Goal: Task Accomplishment & Management: Manage account settings

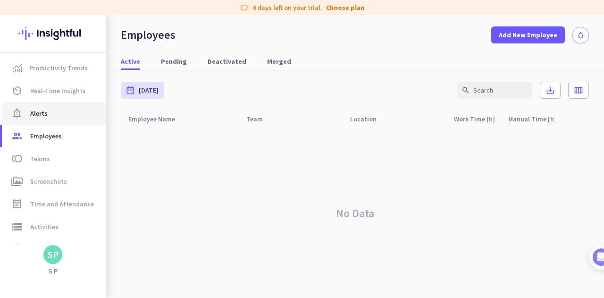
click at [69, 112] on span "notification_important Alerts" at bounding box center [53, 113] width 89 height 11
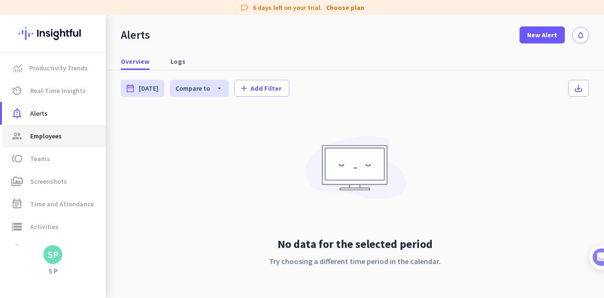
click at [67, 134] on span "group Employees" at bounding box center [53, 135] width 89 height 11
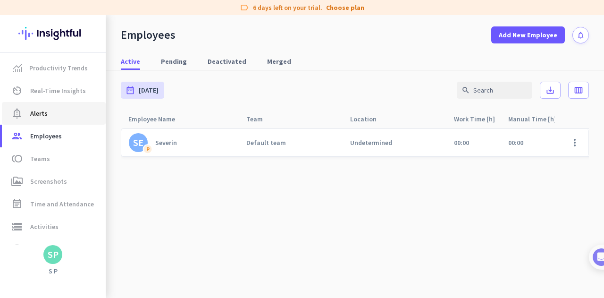
click at [67, 116] on span "notification_important Alerts" at bounding box center [53, 113] width 89 height 11
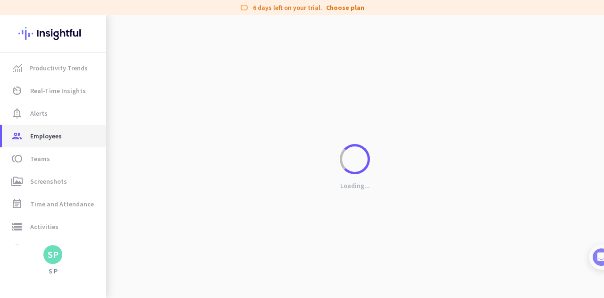
click at [59, 136] on span "Employees" at bounding box center [46, 135] width 32 height 11
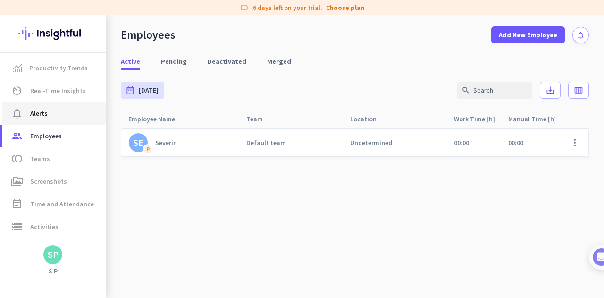
click at [53, 121] on link "notification_important Alerts" at bounding box center [54, 113] width 104 height 23
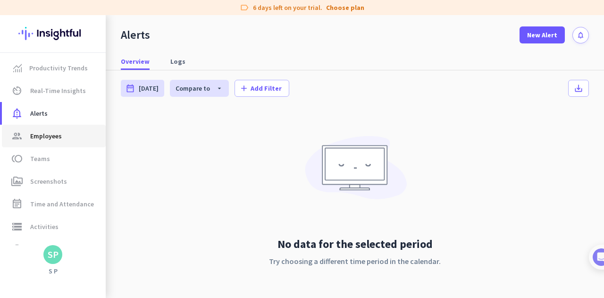
click at [51, 140] on span "Employees" at bounding box center [46, 135] width 32 height 11
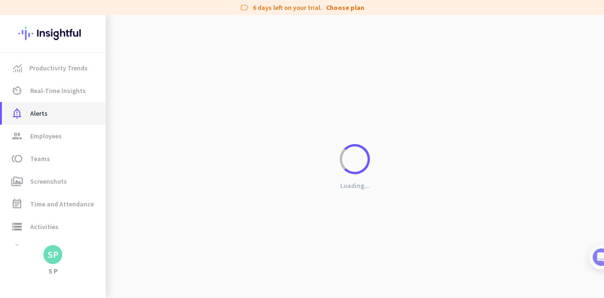
click at [55, 115] on span "notification_important Alerts" at bounding box center [53, 113] width 89 height 11
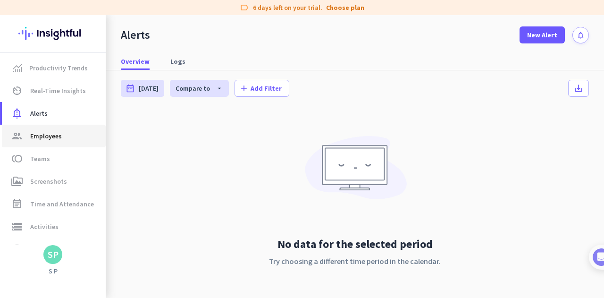
click at [53, 137] on span "Employees" at bounding box center [46, 135] width 32 height 11
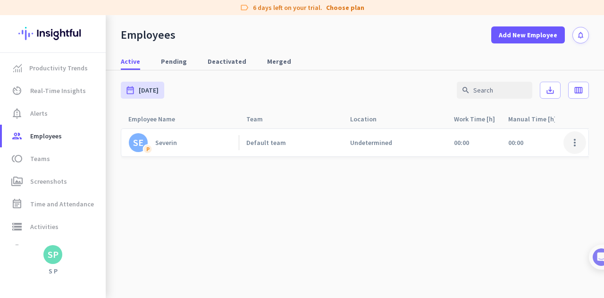
click at [571, 138] on span at bounding box center [575, 142] width 23 height 23
click at [536, 174] on div "Deactivate Employee" at bounding box center [540, 179] width 77 height 17
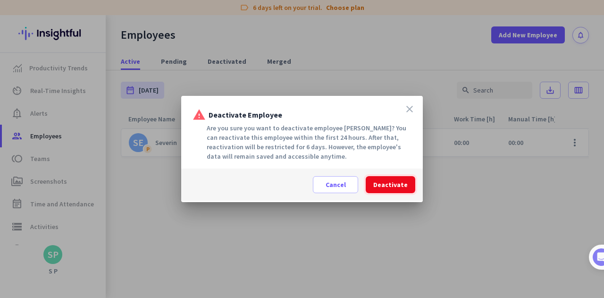
click at [393, 183] on span "Deactivate" at bounding box center [390, 184] width 34 height 9
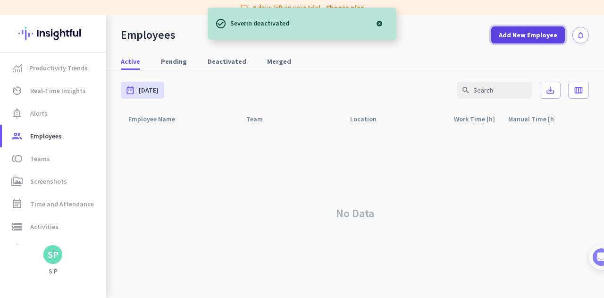
click at [516, 34] on span "Add New Employee" at bounding box center [528, 34] width 59 height 9
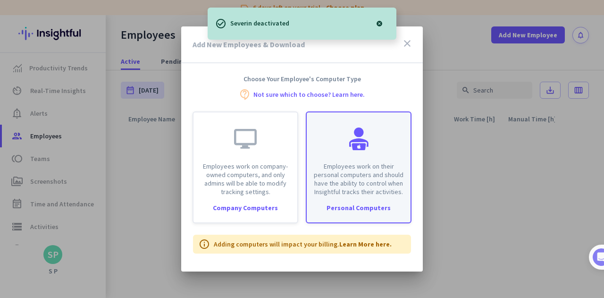
click at [365, 157] on div "Employees work on their personal computers and should have the ability to contr…" at bounding box center [359, 154] width 104 height 84
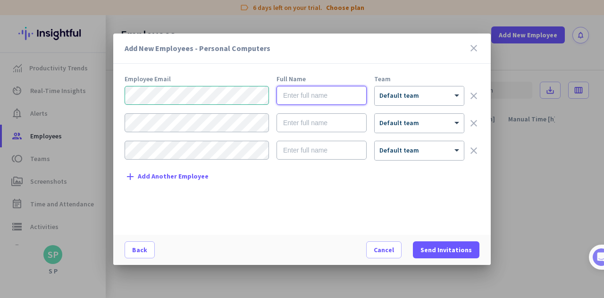
click at [302, 93] on input "text" at bounding box center [322, 95] width 90 height 19
type input "Sveta"
click at [402, 90] on div at bounding box center [419, 93] width 89 height 8
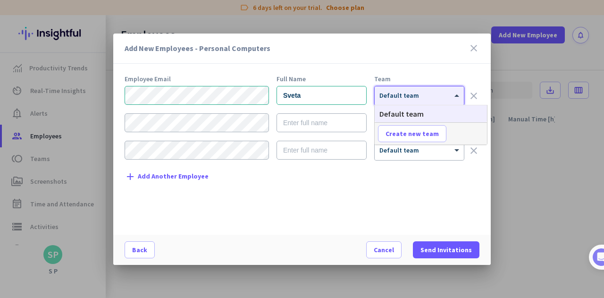
click at [402, 90] on div at bounding box center [419, 93] width 89 height 8
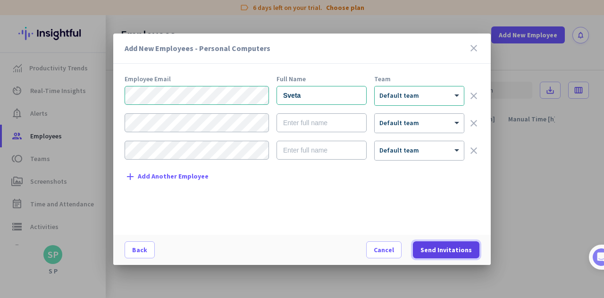
click at [440, 244] on span at bounding box center [446, 249] width 67 height 23
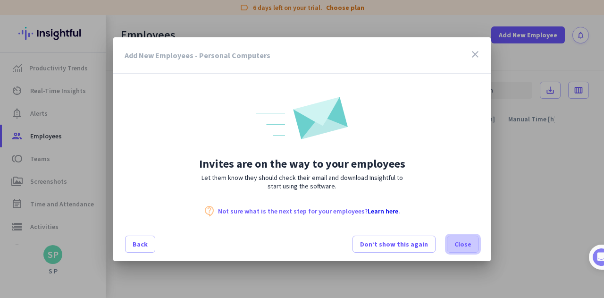
click at [463, 248] on span "Close" at bounding box center [462, 243] width 17 height 9
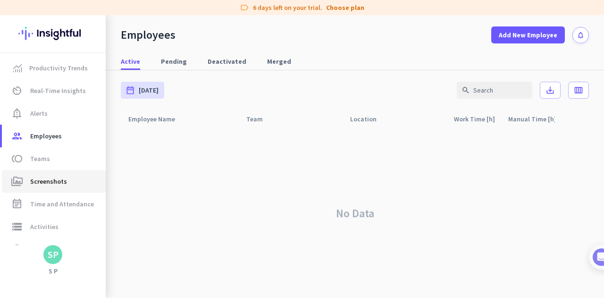
click at [50, 189] on link "perm_media Screenshots" at bounding box center [54, 181] width 104 height 23
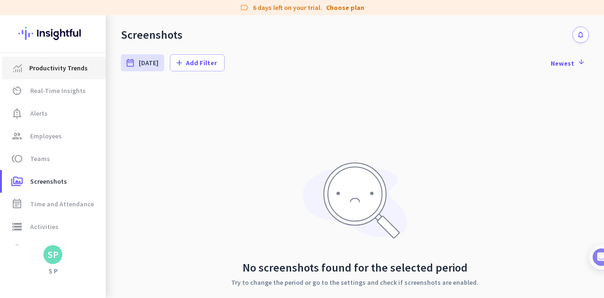
click at [60, 73] on span "Productivity Trends" at bounding box center [58, 67] width 59 height 11
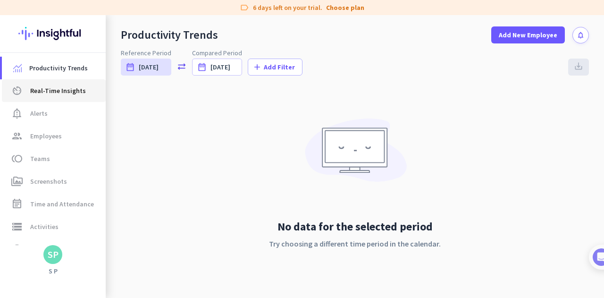
click at [58, 88] on span "Real-Time Insights" at bounding box center [58, 90] width 56 height 11
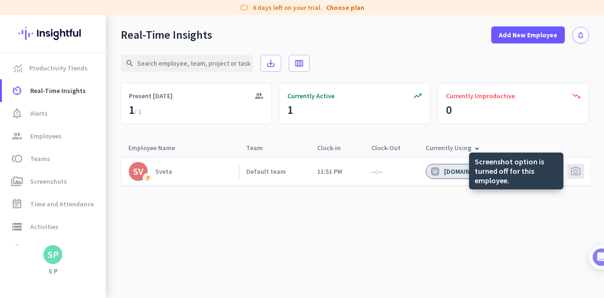
click at [579, 169] on span "photo_camera" at bounding box center [575, 171] width 11 height 11
click at [574, 172] on span "photo_camera" at bounding box center [575, 171] width 11 height 11
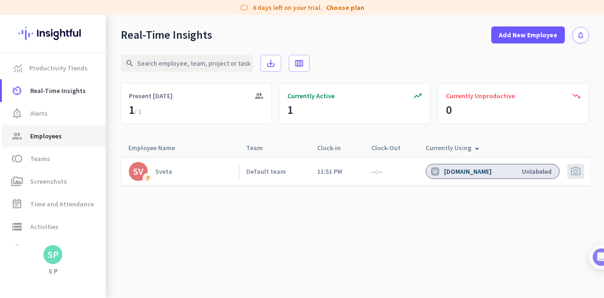
click at [66, 131] on span "group Employees" at bounding box center [53, 135] width 89 height 11
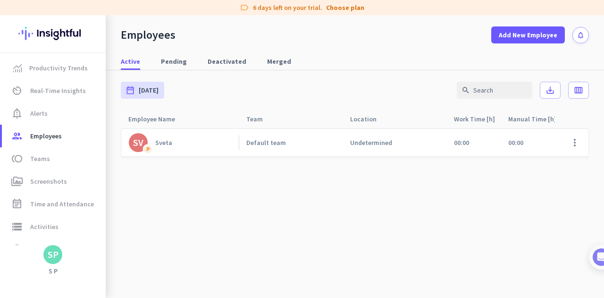
click at [185, 143] on link "SV P Sveta" at bounding box center [184, 142] width 110 height 19
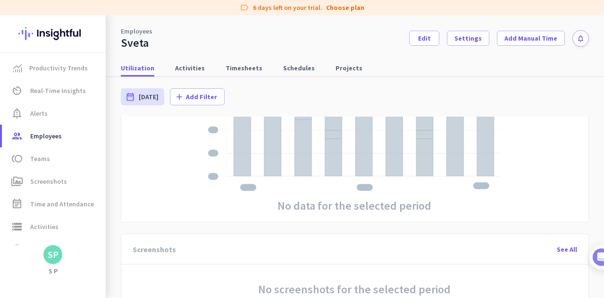
scroll to position [6, 0]
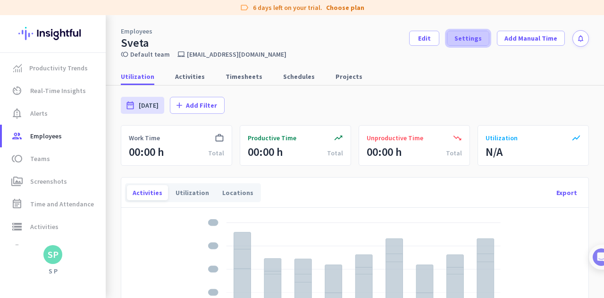
click at [453, 37] on span at bounding box center [468, 38] width 42 height 23
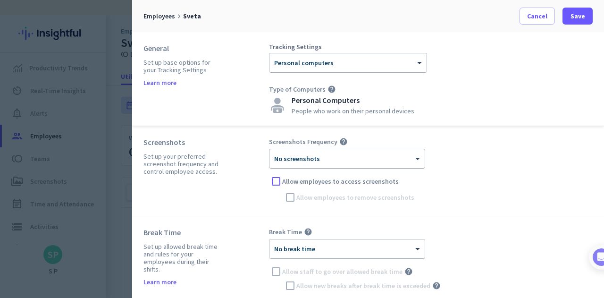
click at [336, 153] on div at bounding box center [346, 155] width 155 height 8
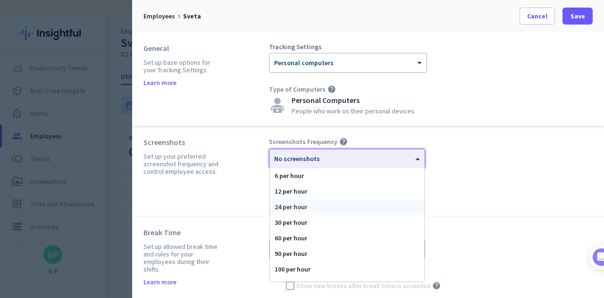
scroll to position [58, 0]
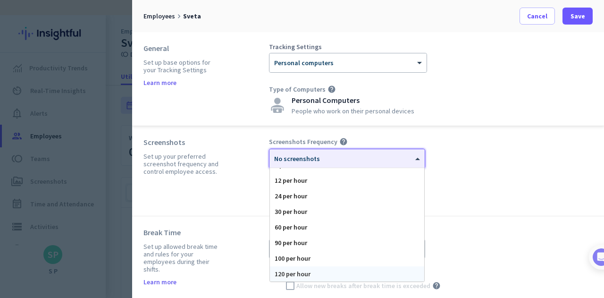
click at [322, 276] on div "120 per hour" at bounding box center [347, 274] width 154 height 16
